Goal: Information Seeking & Learning: Understand process/instructions

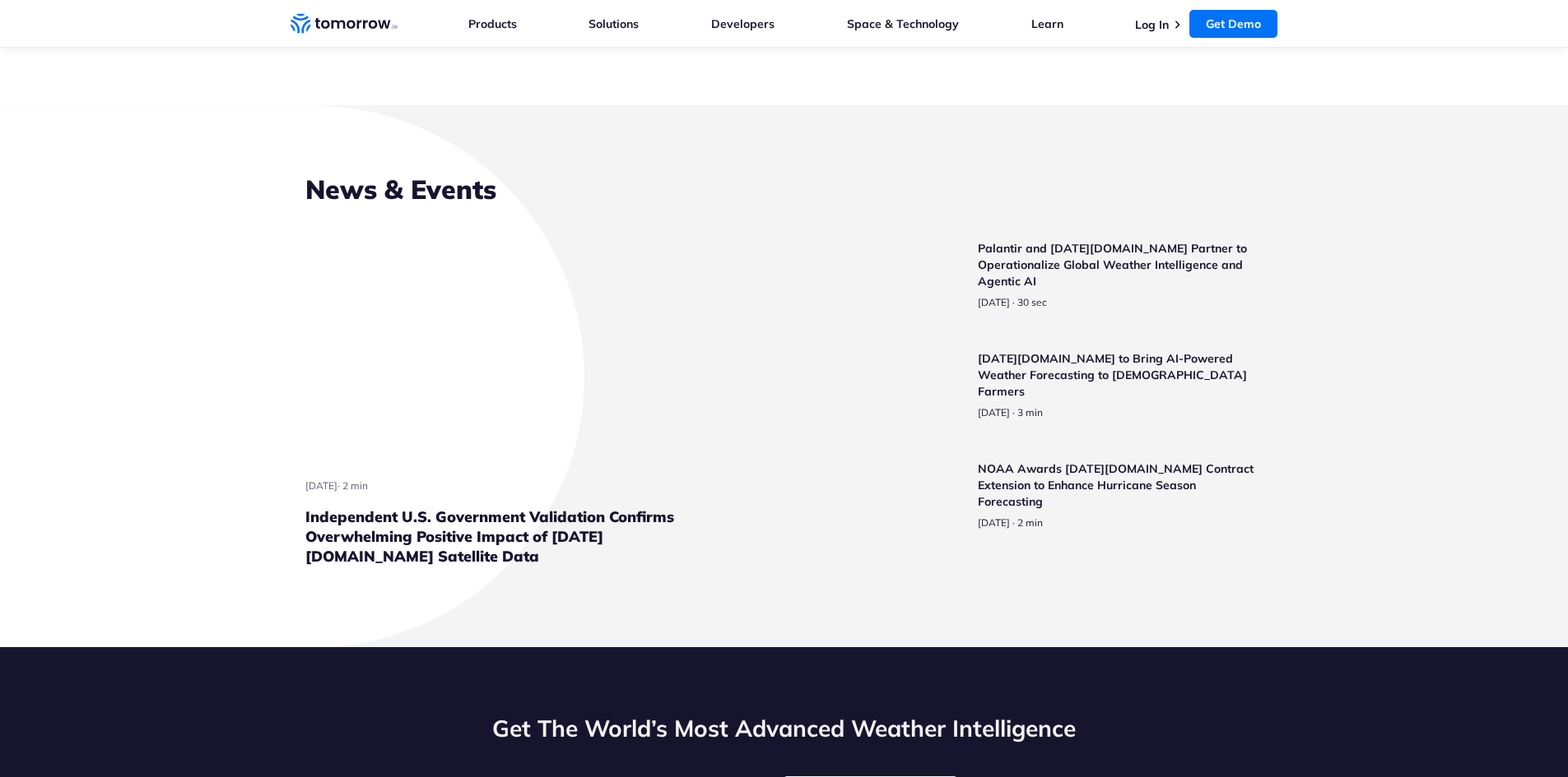
scroll to position [3785, 0]
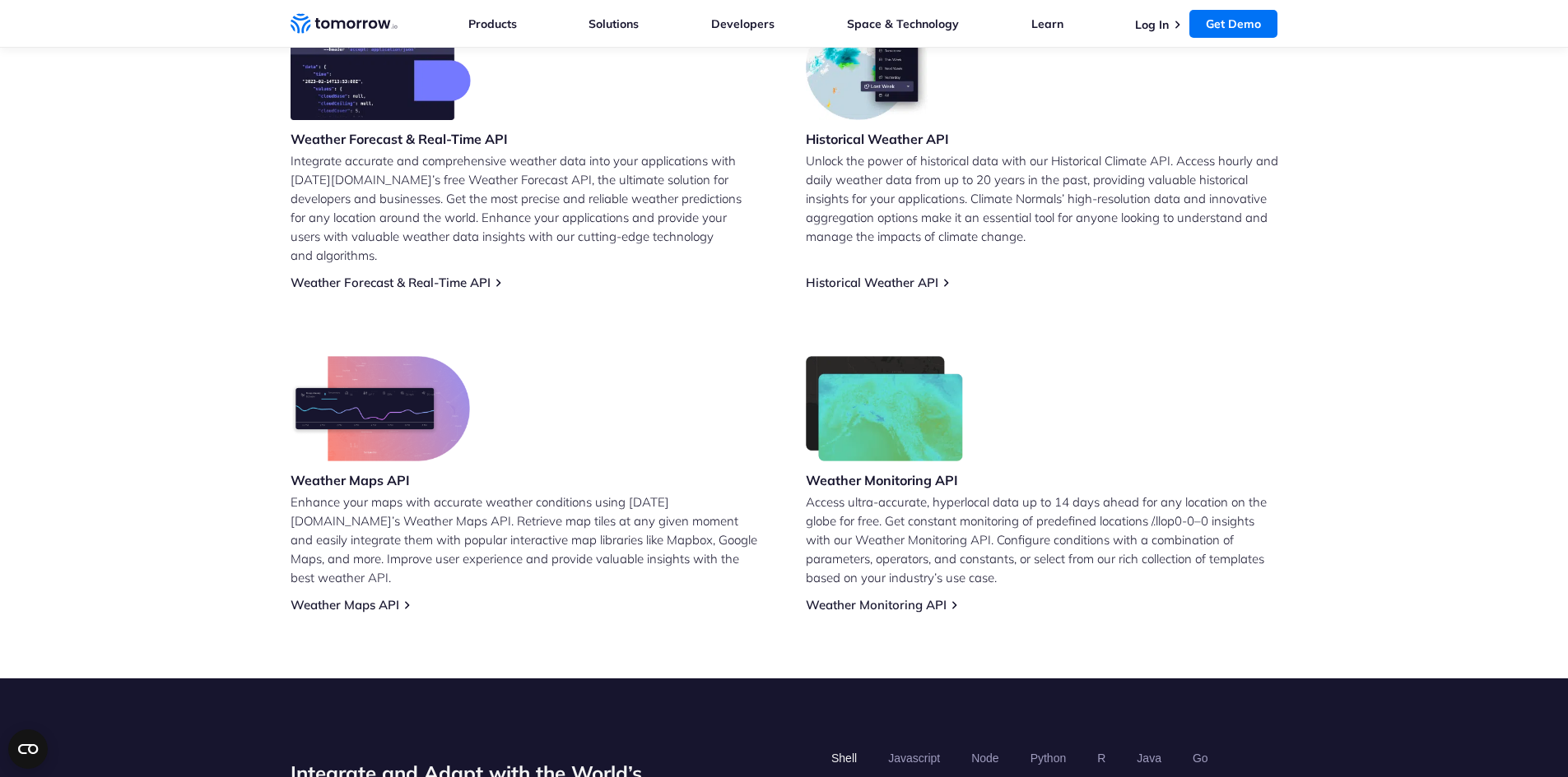
scroll to position [83, 0]
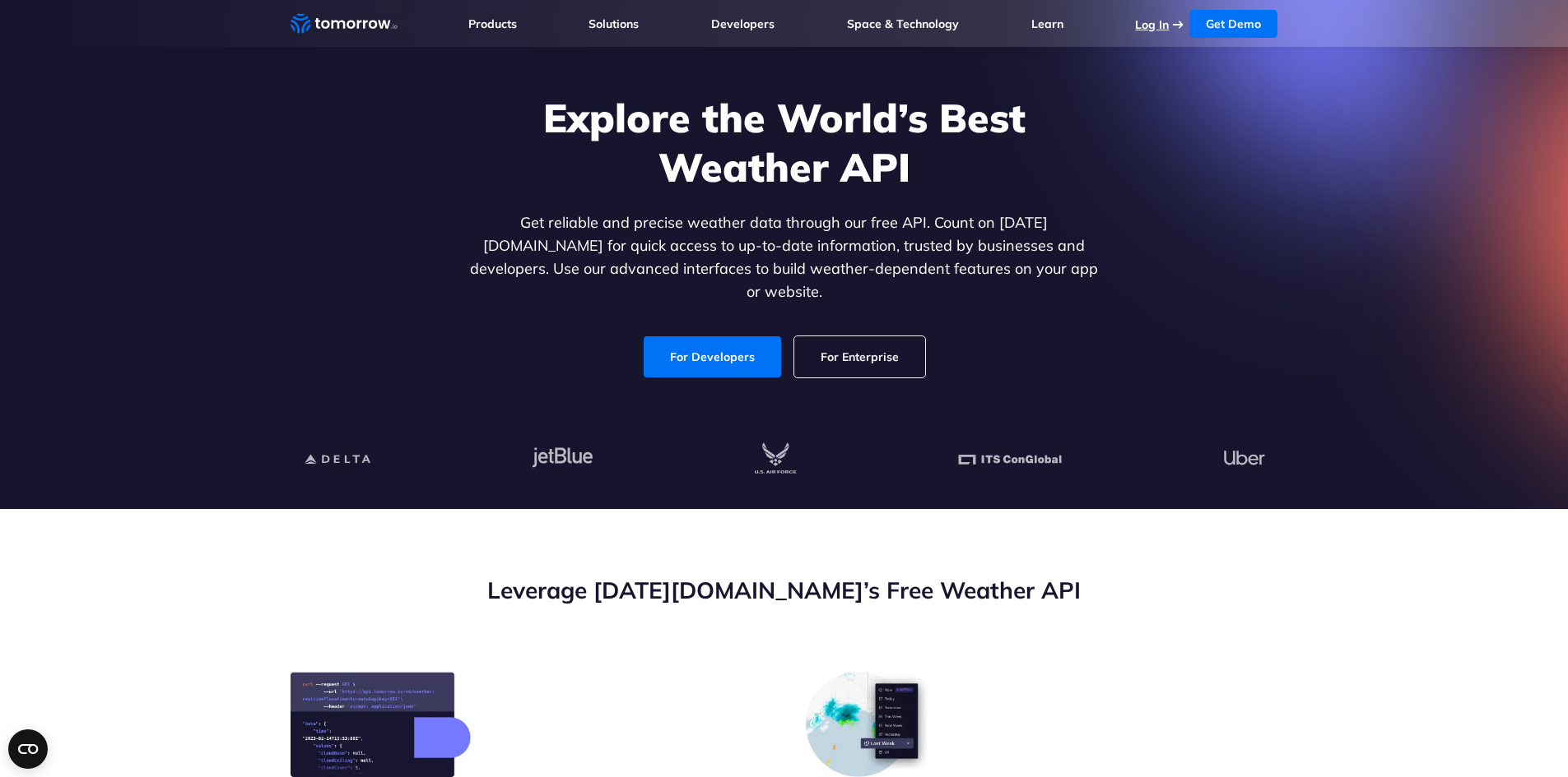
click at [1152, 26] on link "Log In" at bounding box center [1152, 25] width 34 height 15
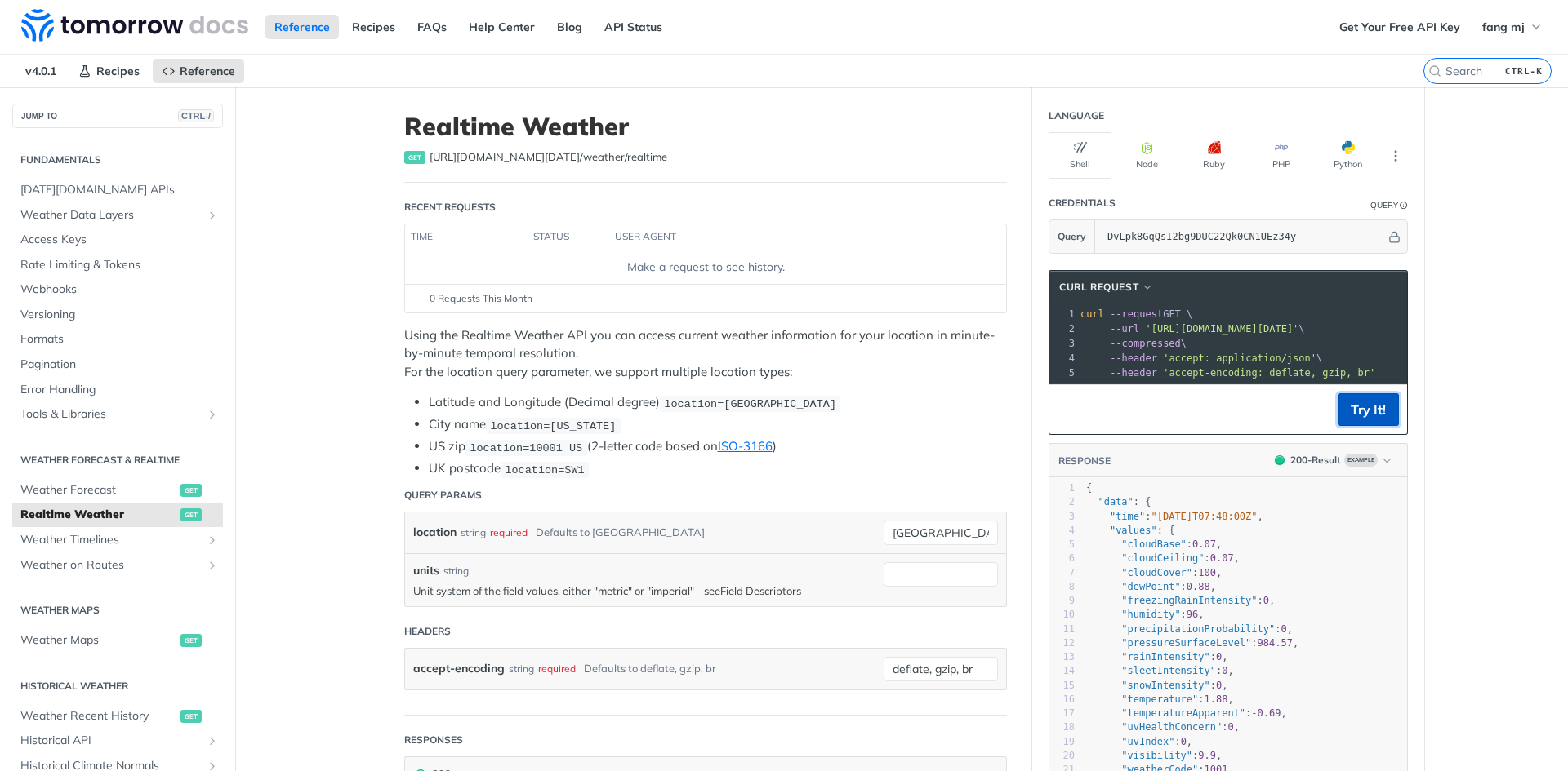
click at [1368, 416] on button "Try It!" at bounding box center [1368, 410] width 62 height 33
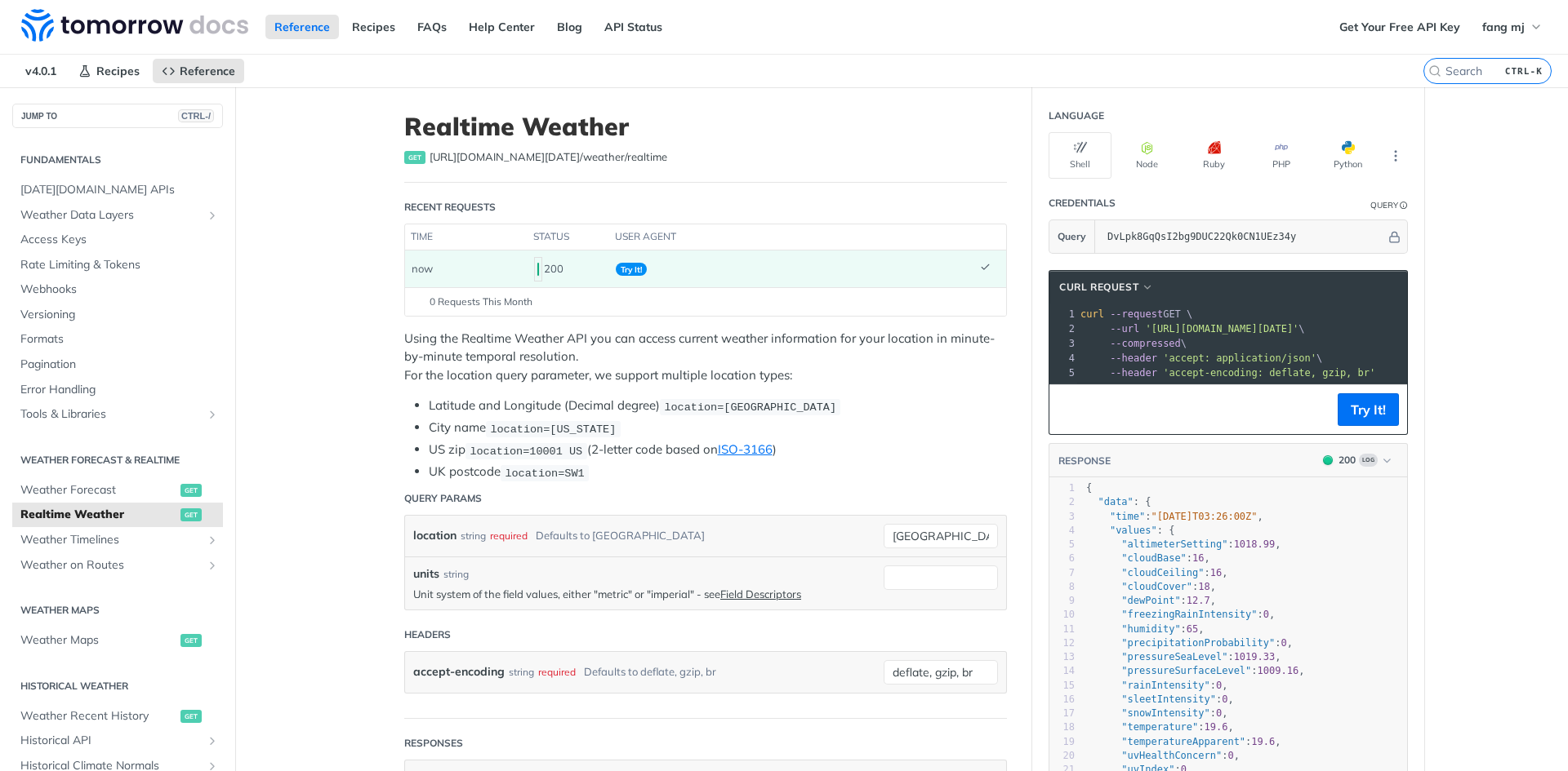
click at [1208, 337] on pre "--compressed \" at bounding box center [1419, 344] width 684 height 15
click at [1391, 154] on icon "More ellipsis" at bounding box center [1396, 156] width 15 height 15
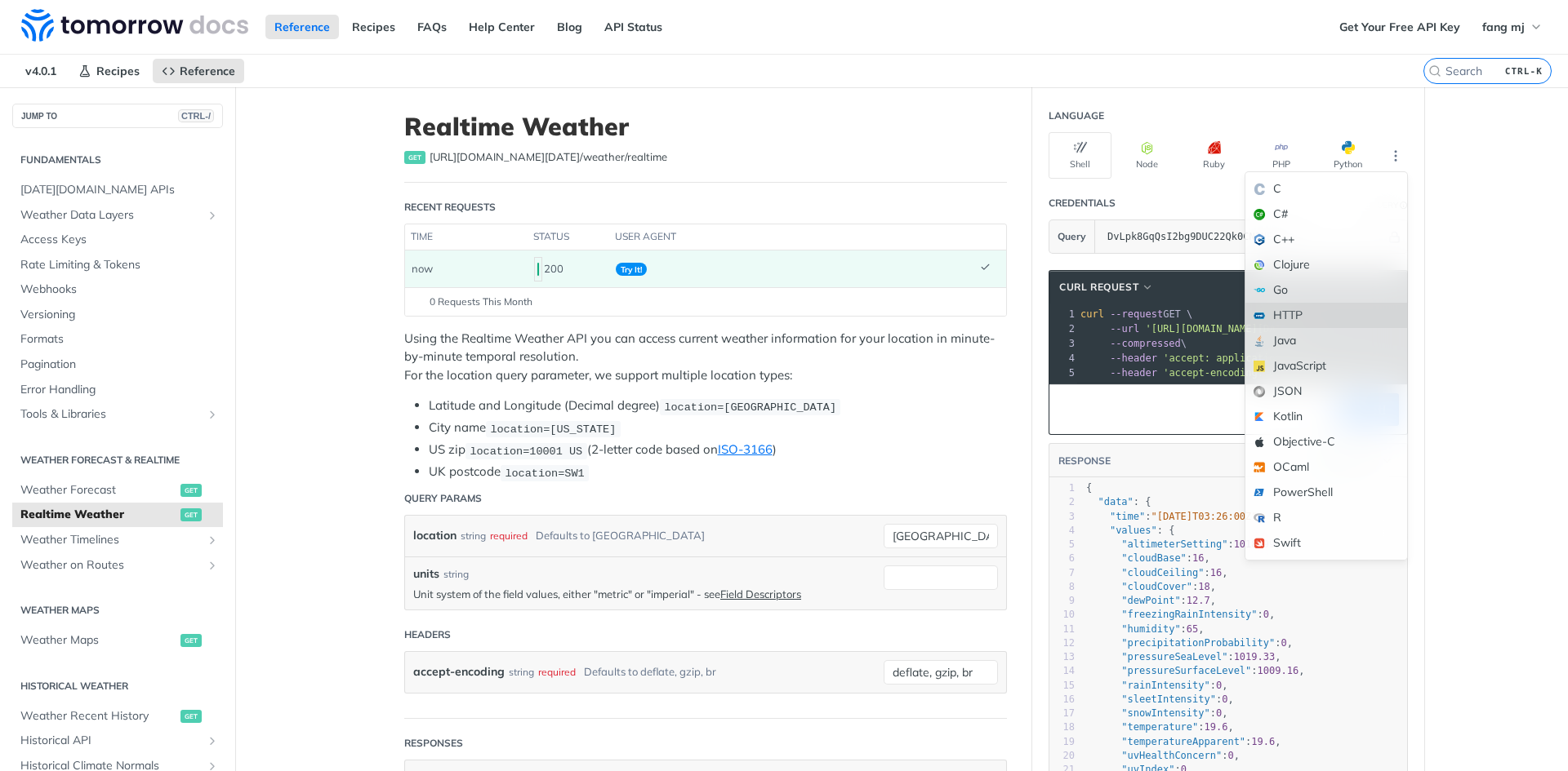
click at [1311, 313] on div "HTTP" at bounding box center [1326, 315] width 162 height 25
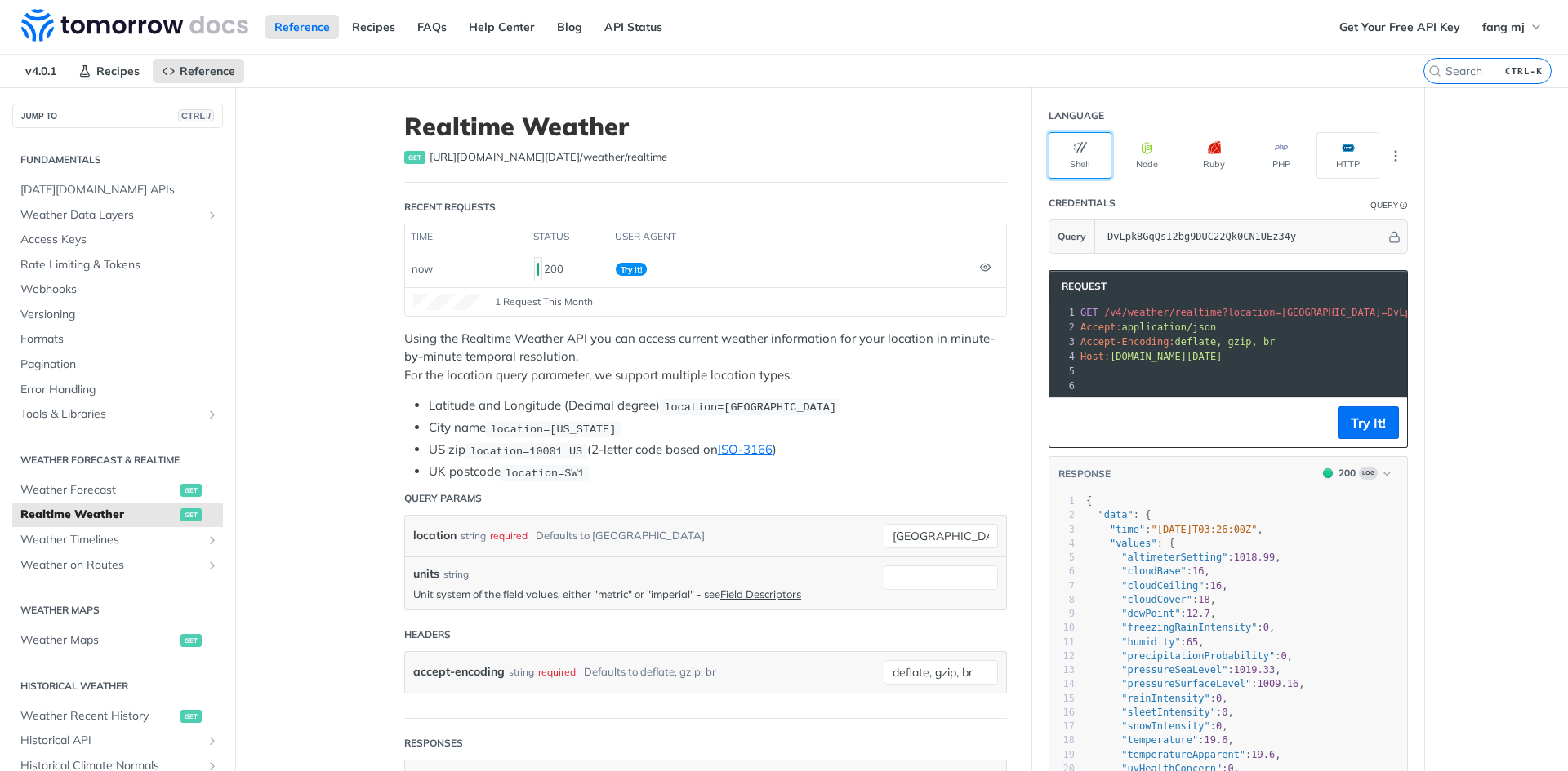
click at [1074, 159] on button "Shell" at bounding box center [1079, 155] width 63 height 47
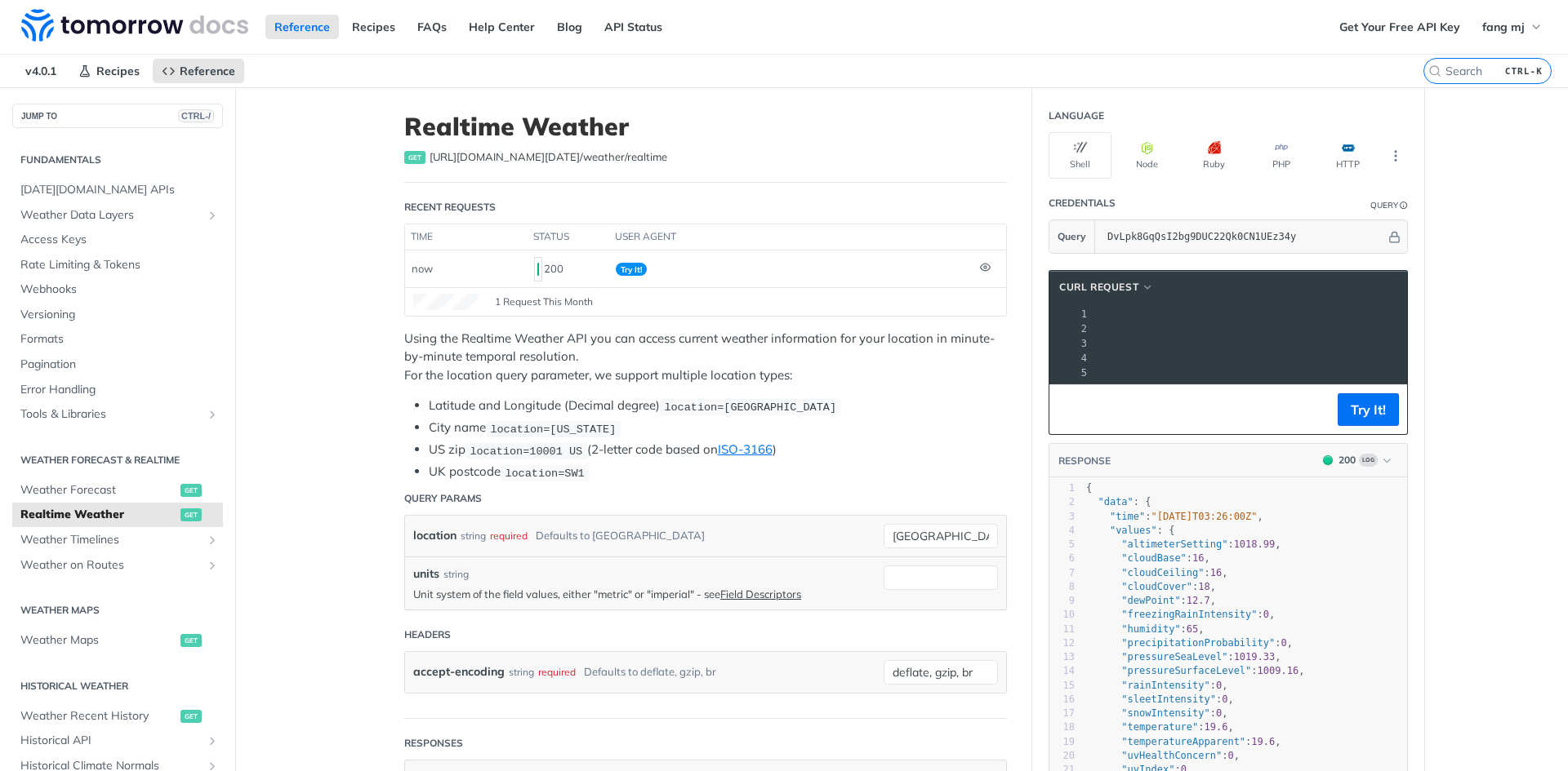
drag, startPoint x: 1144, startPoint y: 329, endPoint x: 1402, endPoint y: 333, distance: 258.0
click at [1402, 333] on section "cURL Request xxxxxxxxxx 1 curl --request GET \ 2 --url 'https://api.tomorrow.io…" at bounding box center [1228, 639] width 392 height 771
copy span "https://api.tomorrow.io/v4/weather/realtime?location=toronto&apikey=DvLpk8GqQsI…"
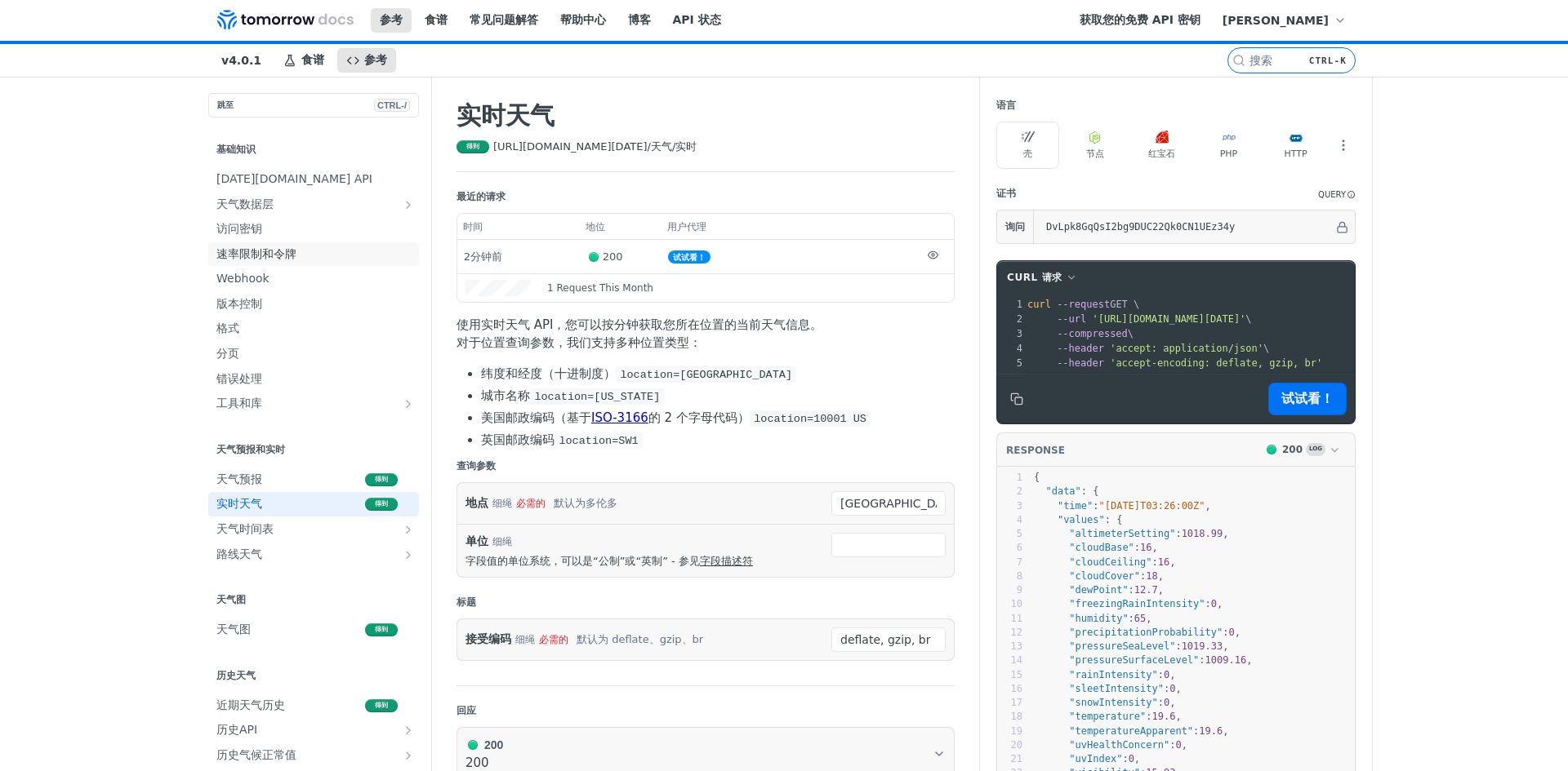
click at [216, 260] on font "速率限制和令牌" at bounding box center [255, 254] width 80 height 13
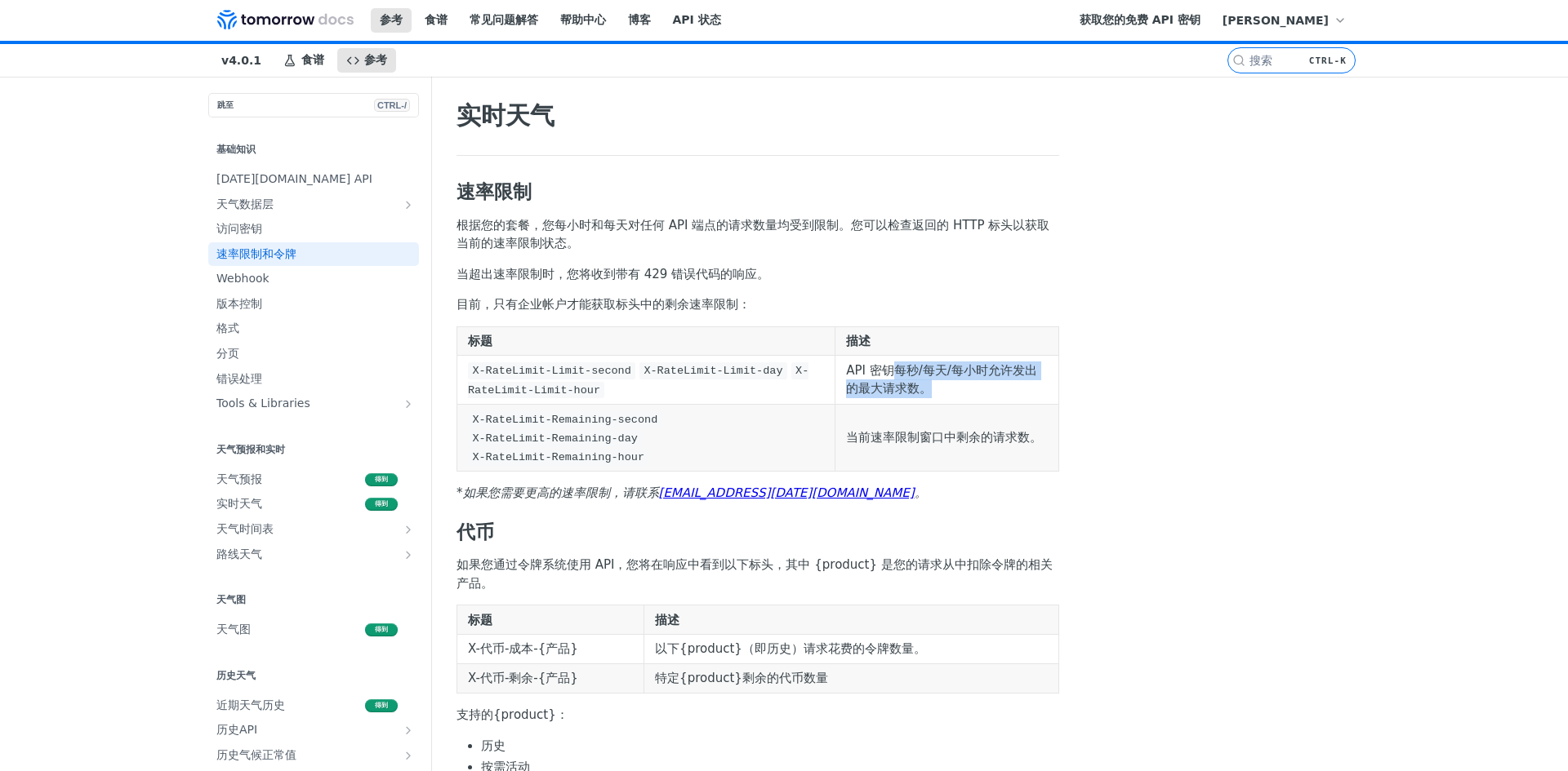
drag, startPoint x: 908, startPoint y: 392, endPoint x: 884, endPoint y: 381, distance: 26.4
click at [881, 369] on p "API 密钥每秒/每天/每小时允许发出的最大请求数。" at bounding box center [947, 379] width 202 height 37
click at [885, 382] on font "API 密钥每秒/每天/每小时允许发出的最大请求数。" at bounding box center [941, 379] width 191 height 34
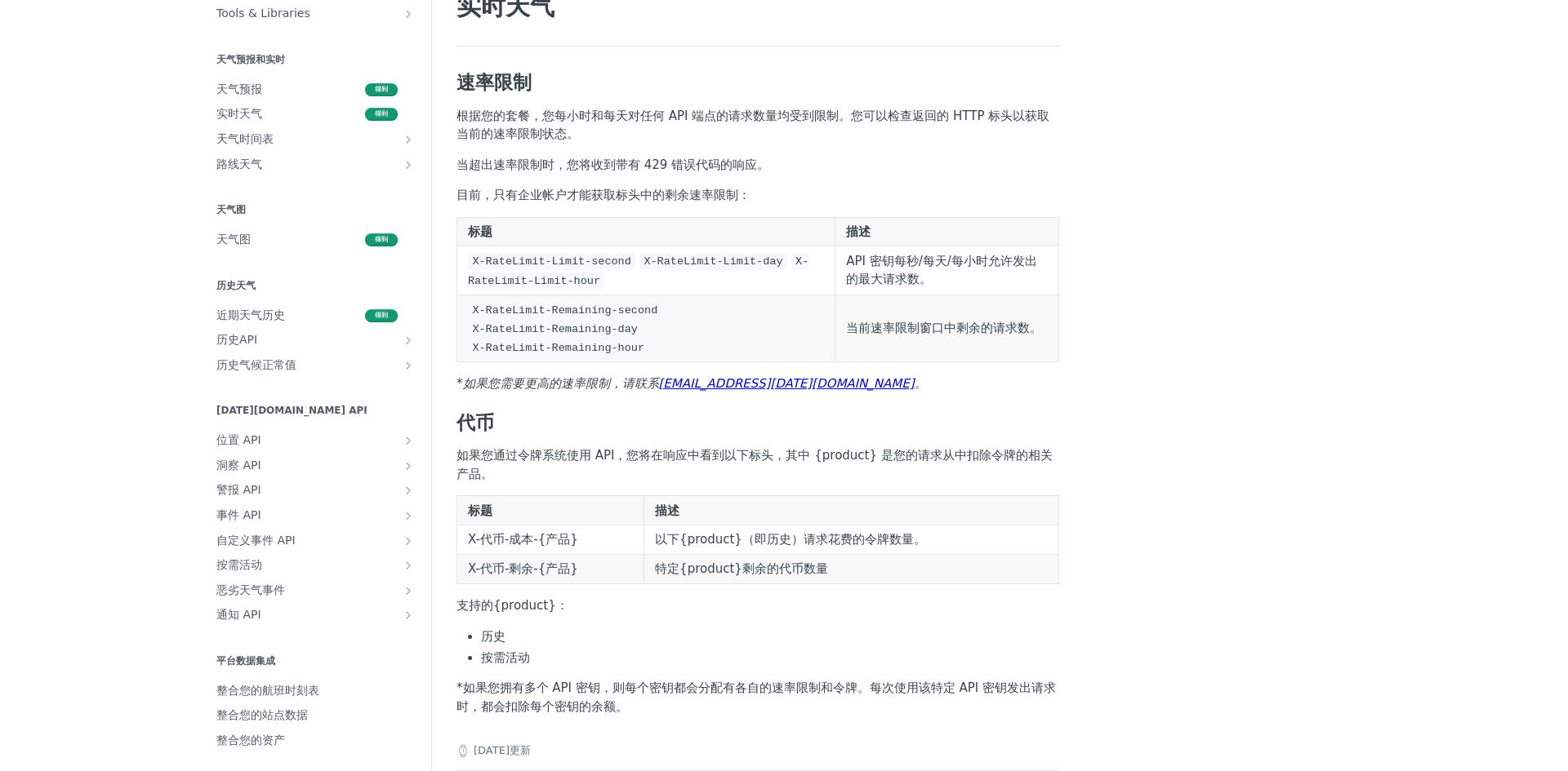
scroll to position [81, 0]
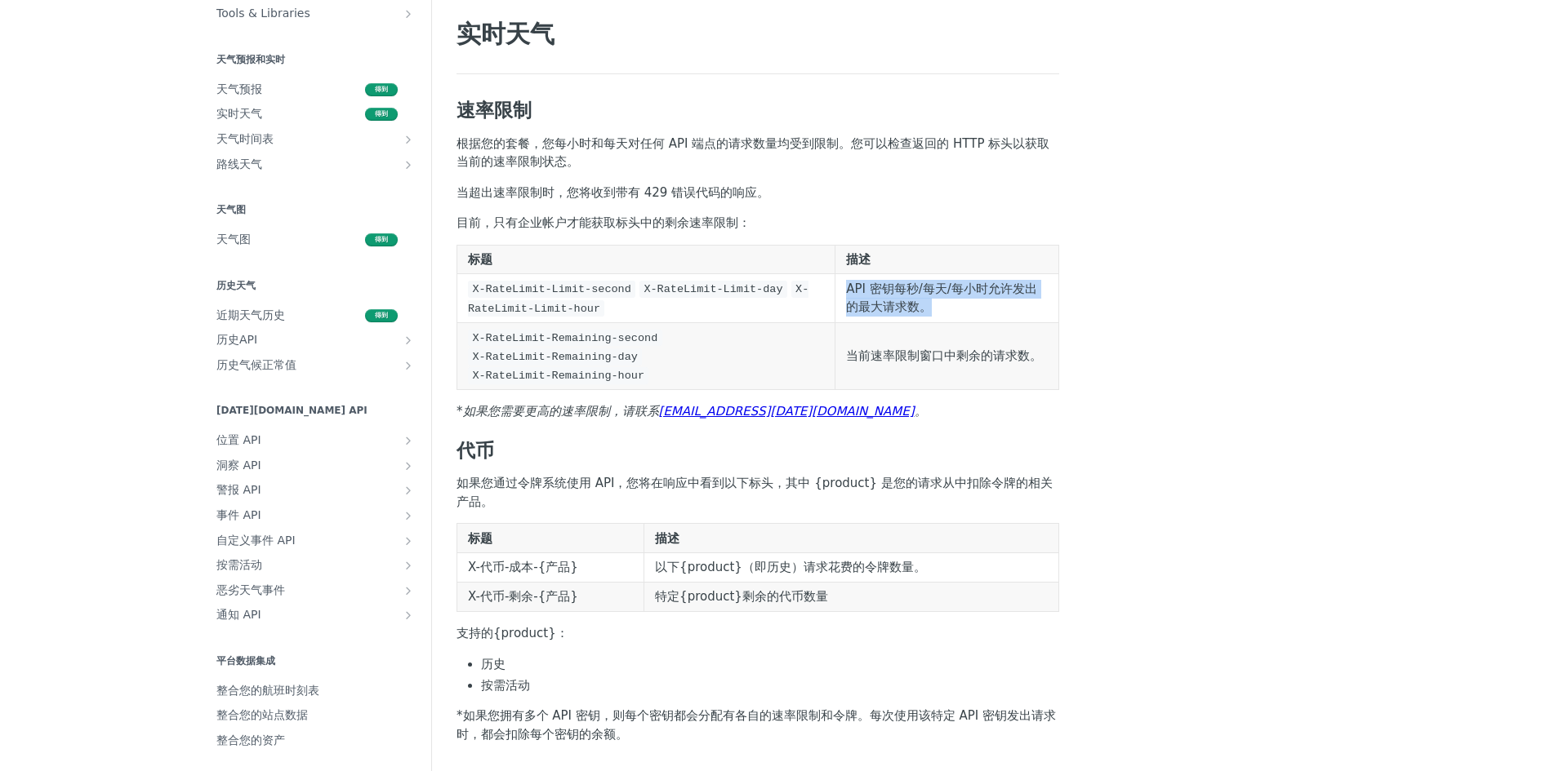
drag, startPoint x: 906, startPoint y: 308, endPoint x: 827, endPoint y: 283, distance: 82.9
click at [846, 283] on p "API 密钥每秒/每天/每小时允许发出的最大请求数。" at bounding box center [947, 298] width 202 height 37
click at [884, 307] on font "API 密钥每秒/每天/每小时允许发出的最大请求数。" at bounding box center [941, 298] width 191 height 34
drag, startPoint x: 848, startPoint y: 290, endPoint x: 1003, endPoint y: 312, distance: 156.6
click at [1003, 312] on p "API 密钥每秒/每天/每小时允许发出的最大请求数。" at bounding box center [947, 298] width 202 height 37
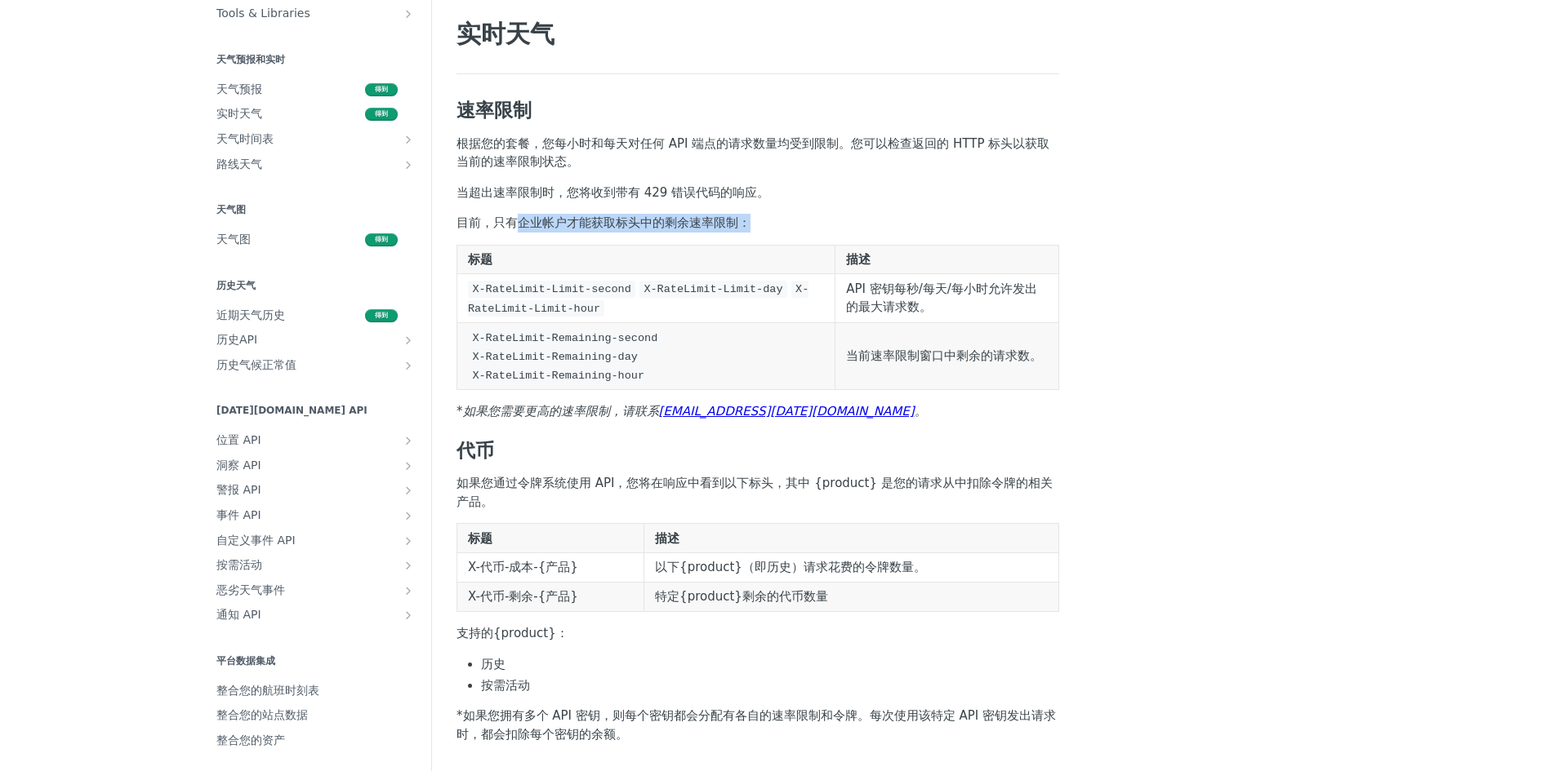
drag, startPoint x: 511, startPoint y: 226, endPoint x: 763, endPoint y: 218, distance: 252.1
click at [763, 218] on p "目前，只有企业帐户才能获取标头中的剩余速率限制：" at bounding box center [758, 223] width 603 height 19
click at [774, 221] on p "目前，只有企业帐户才能获取标头中的剩余速率限制：" at bounding box center [758, 223] width 603 height 19
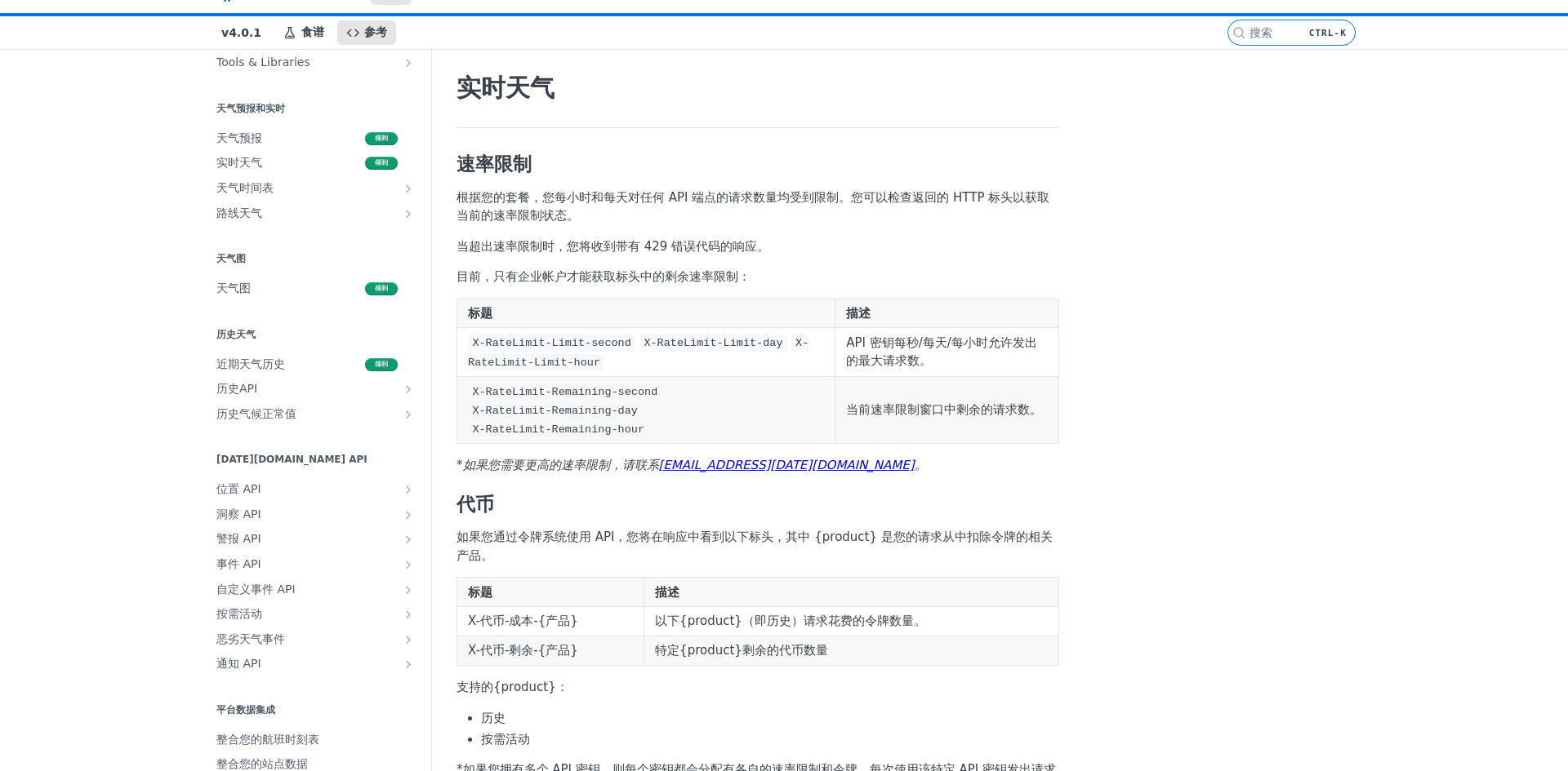
scroll to position [0, 0]
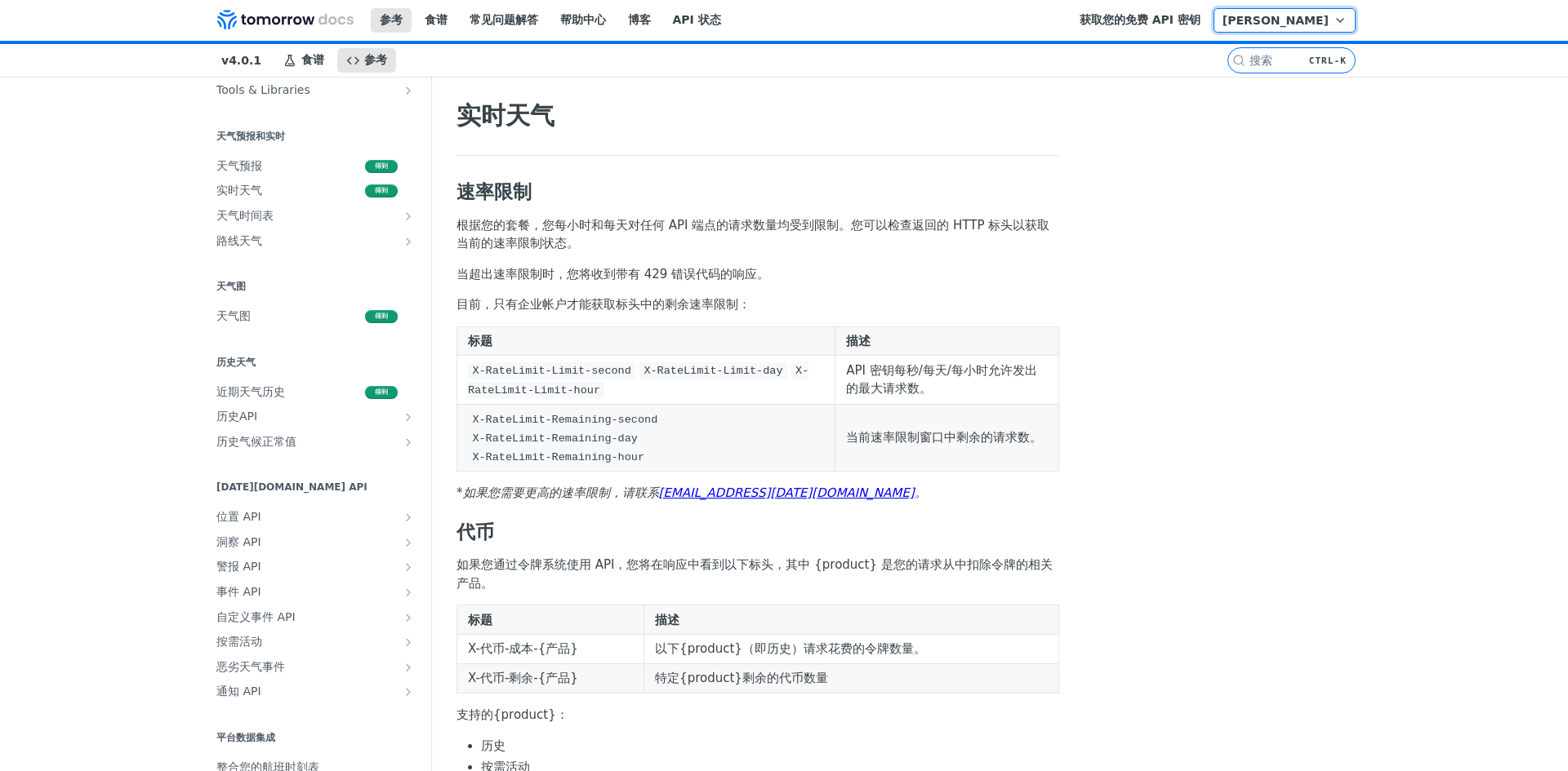
click at [1305, 30] on button "[PERSON_NAME]" at bounding box center [1284, 21] width 142 height 25
click at [1286, 57] on link "Suggested Edits" at bounding box center [1267, 52] width 162 height 21
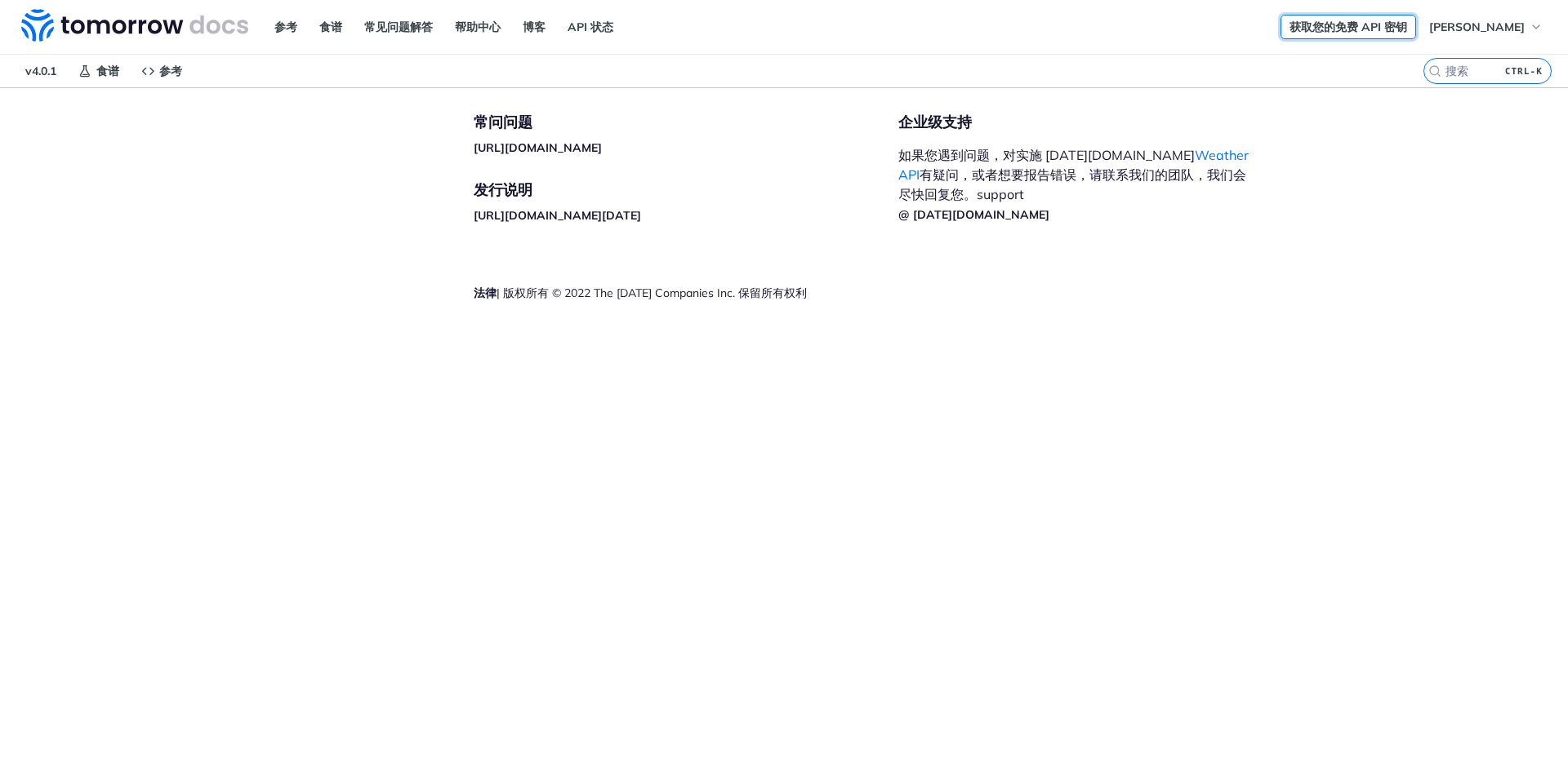
click at [1407, 22] on font "获取您的免费 API 密钥" at bounding box center [1348, 27] width 117 height 15
